Goal: Contribute content: Contribute content

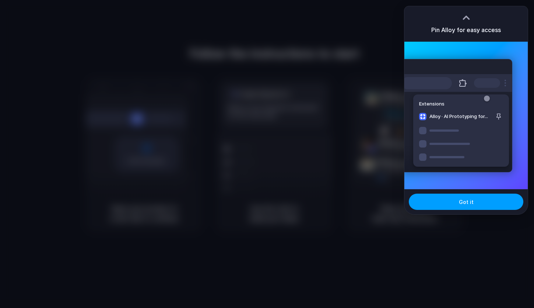
click at [465, 199] on span "Got it" at bounding box center [466, 202] width 15 height 8
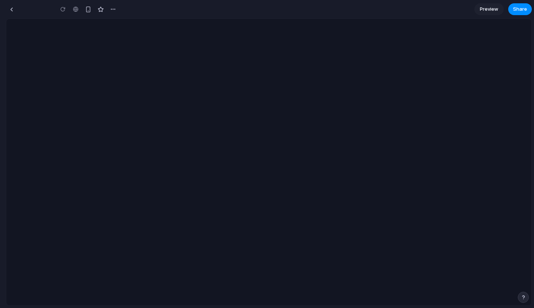
type input "**********"
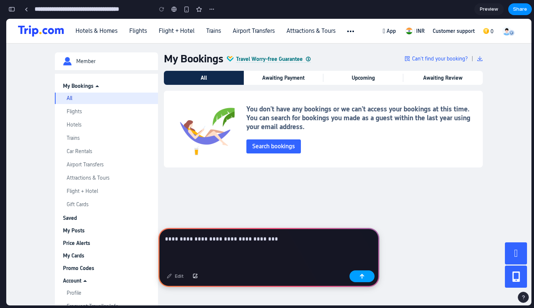
click at [365, 277] on button "button" at bounding box center [362, 276] width 25 height 12
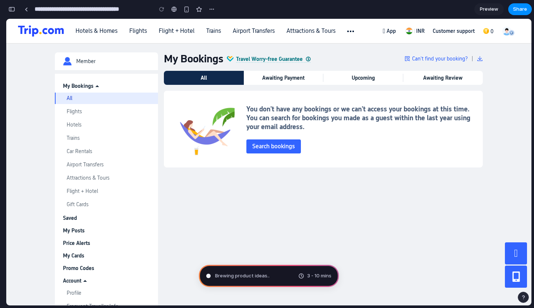
click at [267, 276] on span "Brewing product ideas .." at bounding box center [242, 275] width 55 height 7
click at [267, 276] on span "Brewing product ideas" at bounding box center [241, 275] width 52 height 7
click at [417, 207] on div "My Bookings Travel Worry-free Guarantee Can't find your booking? Export All Awa…" at bounding box center [323, 198] width 319 height 293
